Goal: Task Accomplishment & Management: Use online tool/utility

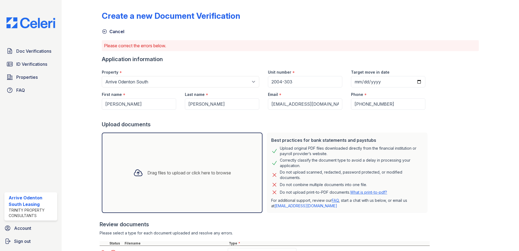
scroll to position [63, 0]
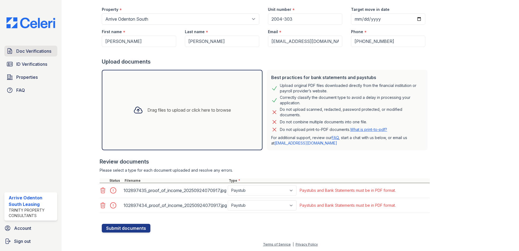
click at [37, 53] on span "Doc Verifications" at bounding box center [33, 51] width 35 height 7
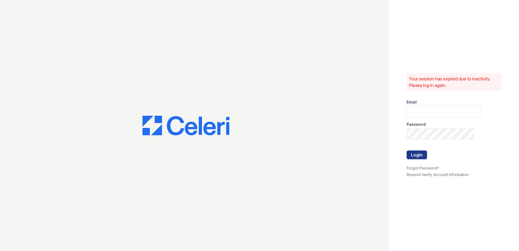
type input "arriveodentonsouth@trinity-pm.com"
click at [421, 153] on button "Login" at bounding box center [416, 154] width 20 height 9
